Goal: Task Accomplishment & Management: Complete application form

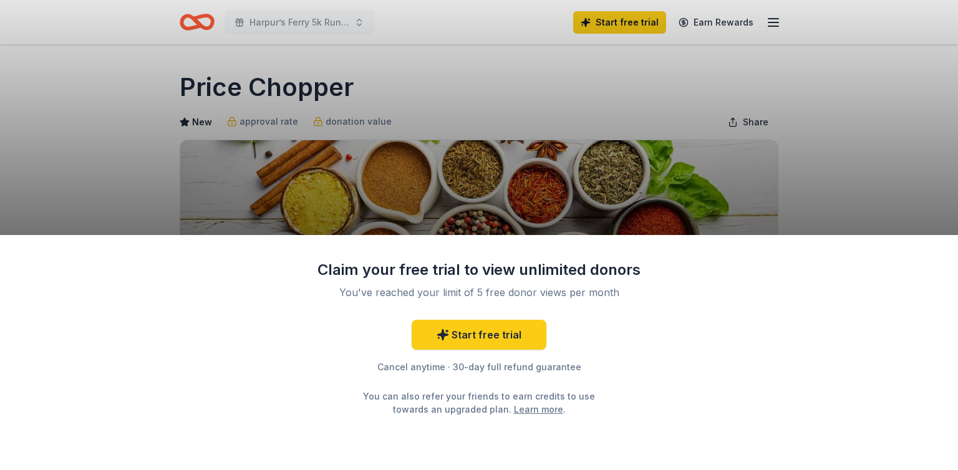
scroll to position [184, 0]
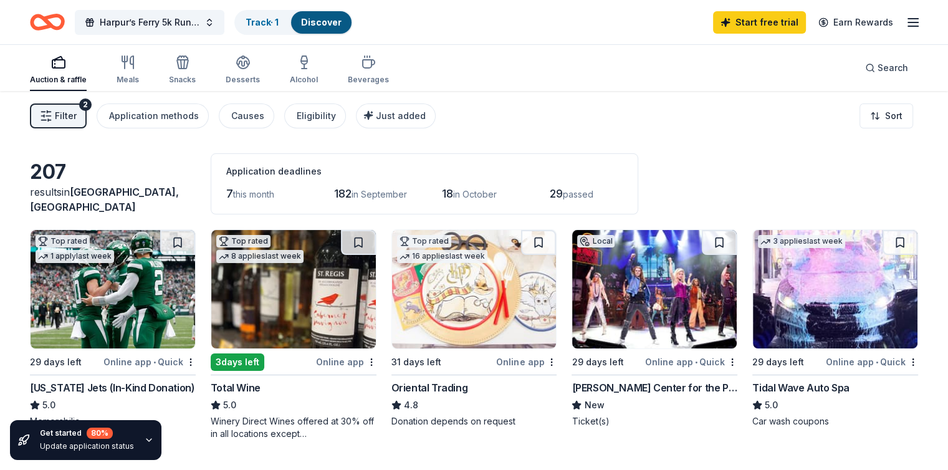
click at [909, 19] on line "button" at bounding box center [914, 19] width 10 height 0
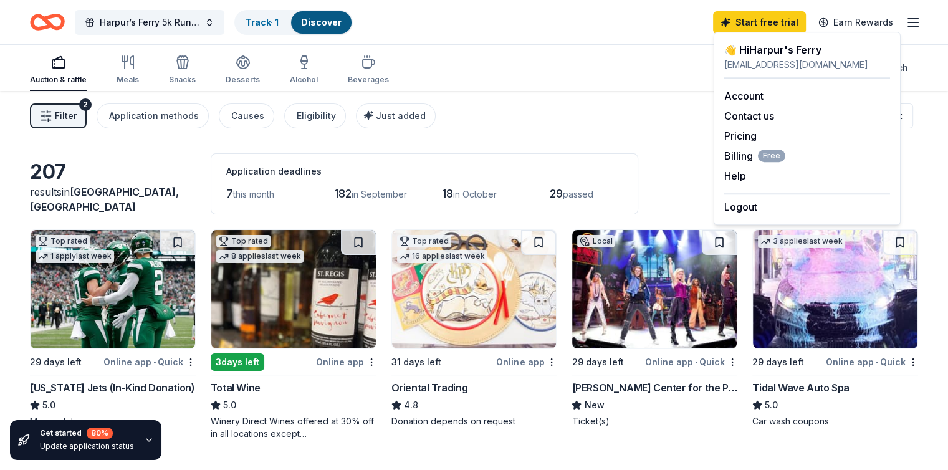
click at [906, 21] on icon "button" at bounding box center [913, 22] width 15 height 15
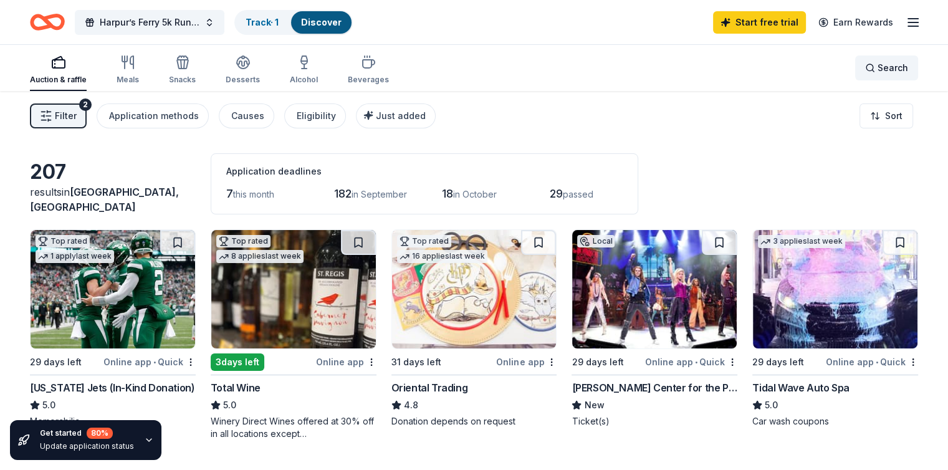
click at [878, 68] on span "Search" at bounding box center [893, 67] width 31 height 15
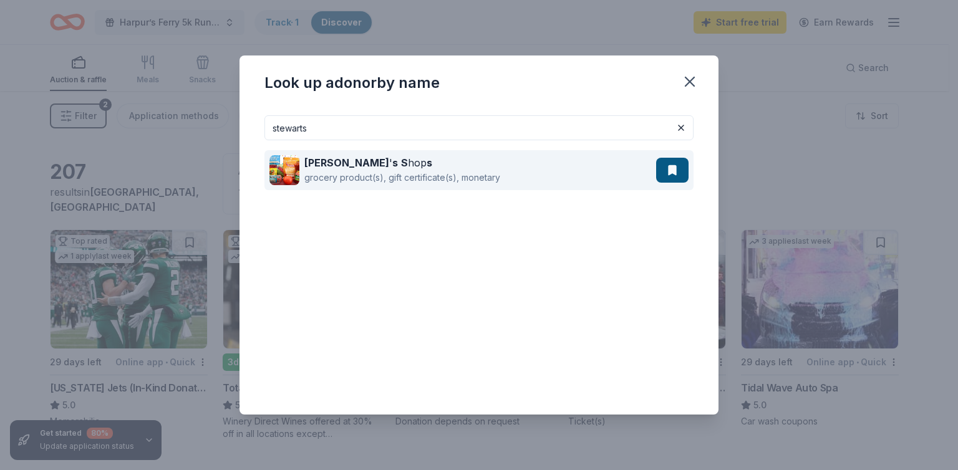
type input "stewarts"
click at [598, 164] on div "[PERSON_NAME] ' s S hop s grocery product(s), gift certificate(s), monetary" at bounding box center [462, 170] width 387 height 40
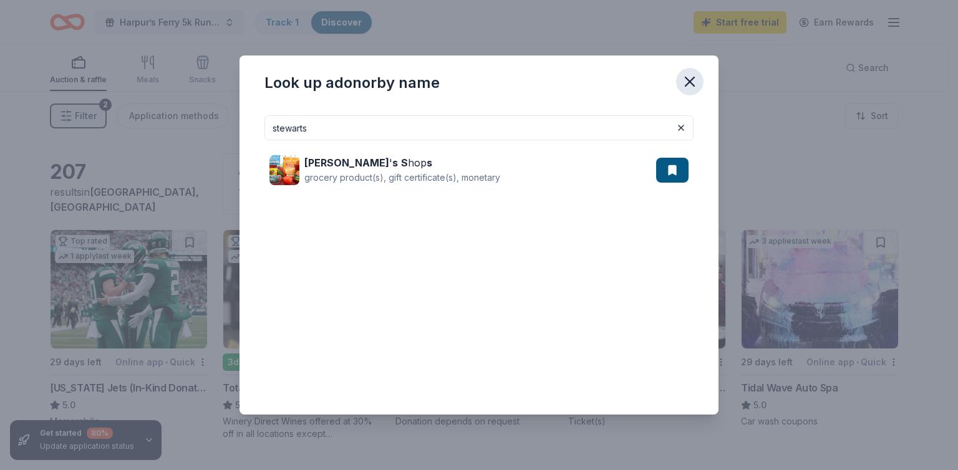
click at [687, 73] on icon "button" at bounding box center [689, 81] width 17 height 17
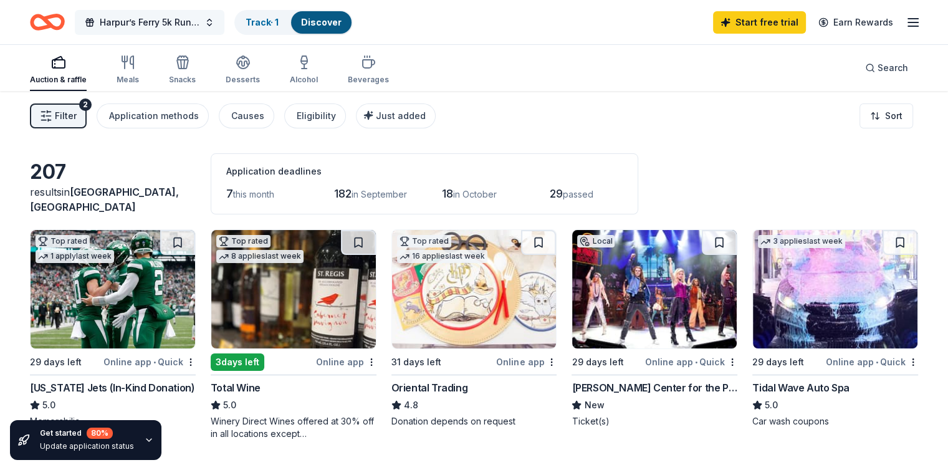
click at [165, 16] on span "Harpur’s Ferry 5k Run/Walk for [MEDICAL_DATA]" at bounding box center [150, 22] width 100 height 15
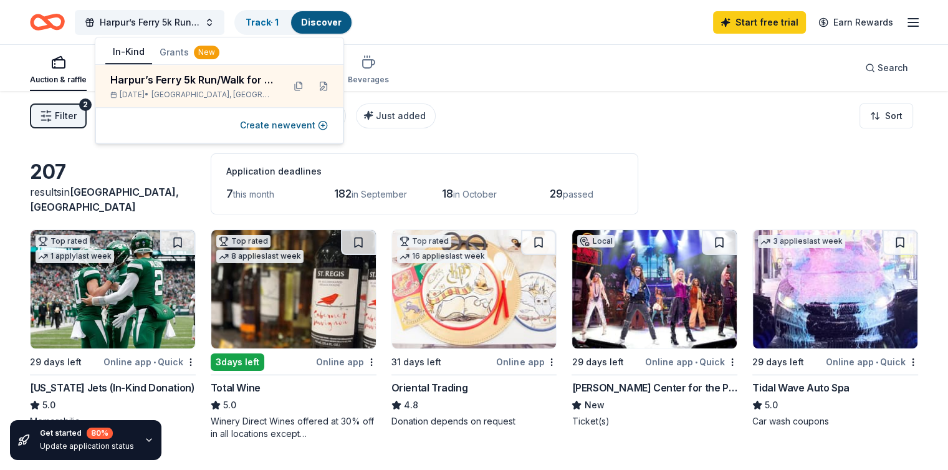
click at [50, 23] on icon "Home" at bounding box center [47, 21] width 35 height 29
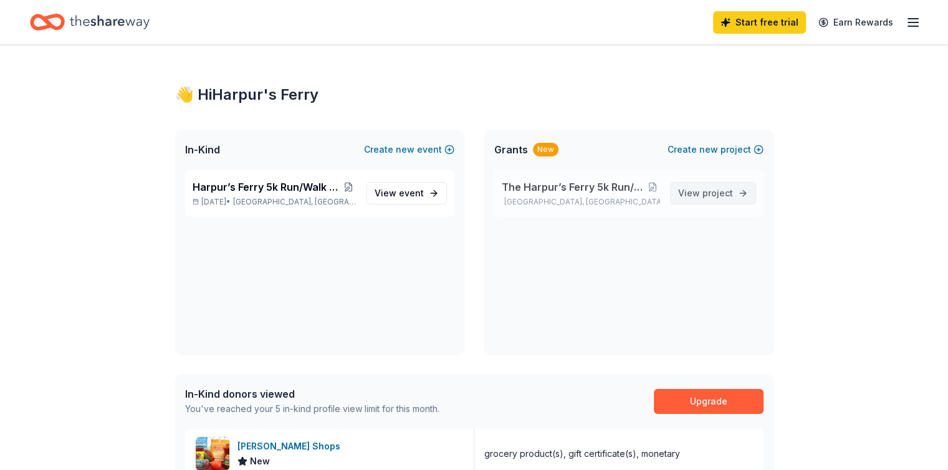
click at [718, 191] on span "project" at bounding box center [718, 193] width 31 height 11
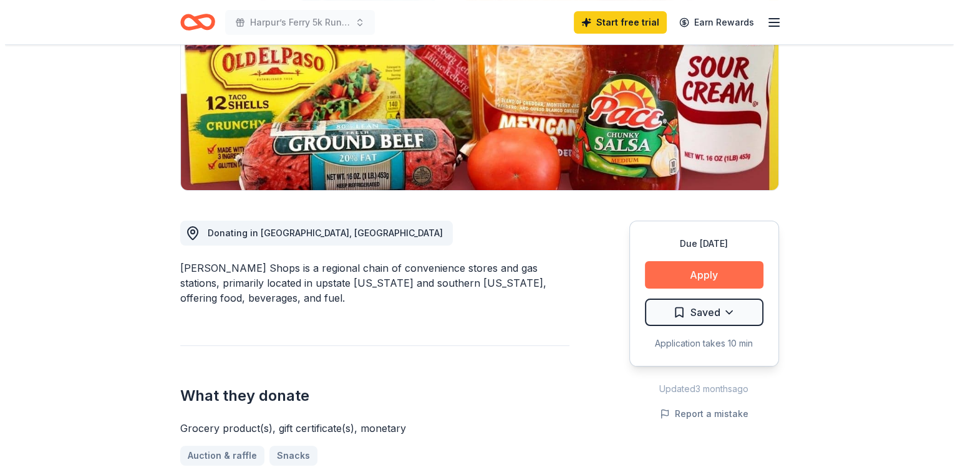
scroll to position [192, 0]
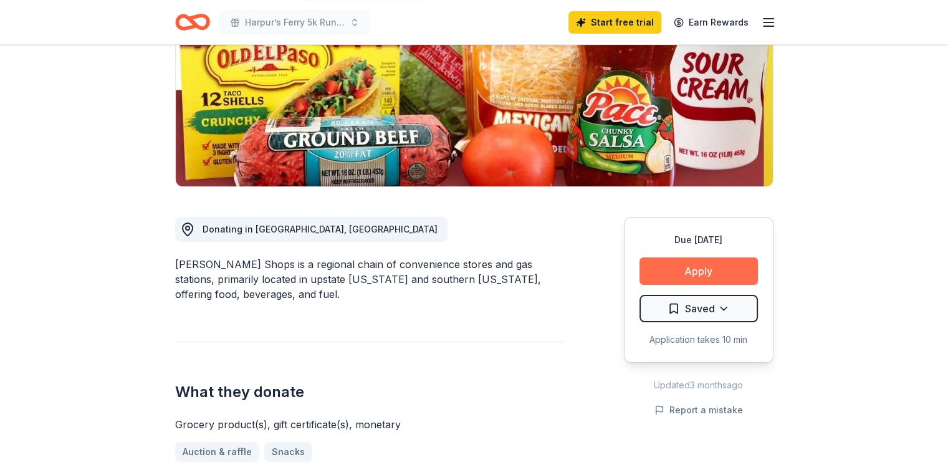
click at [708, 277] on button "Apply" at bounding box center [699, 271] width 118 height 27
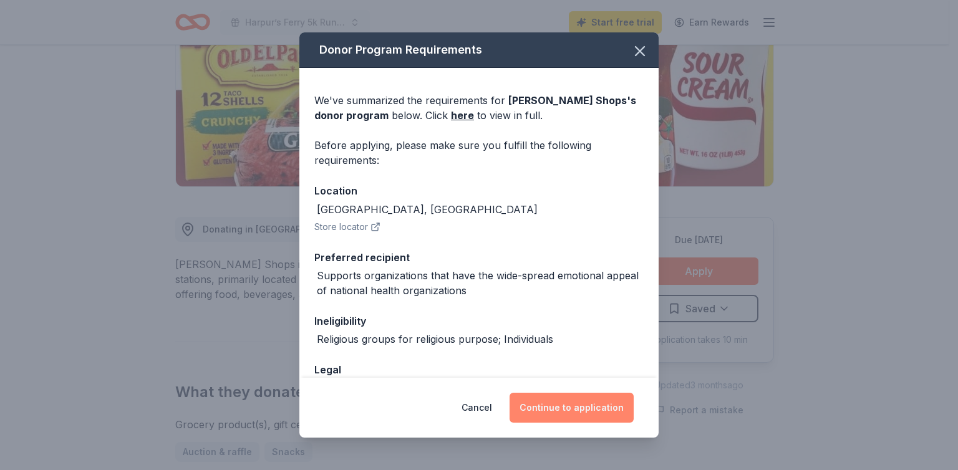
click at [568, 413] on button "Continue to application" at bounding box center [571, 408] width 124 height 30
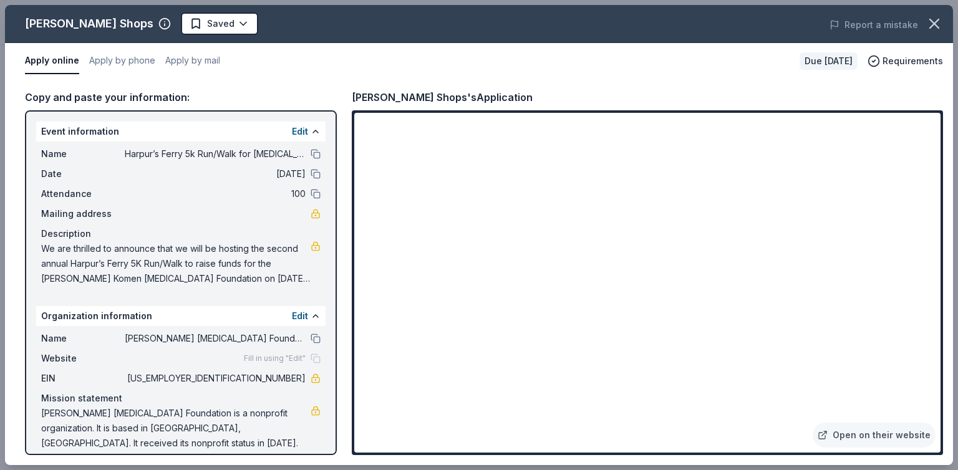
scroll to position [11, 0]
